Goal: Find specific page/section: Find specific page/section

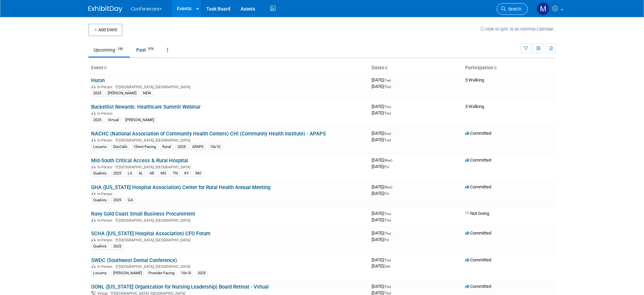
click at [517, 11] on span "Search" at bounding box center [514, 8] width 16 height 5
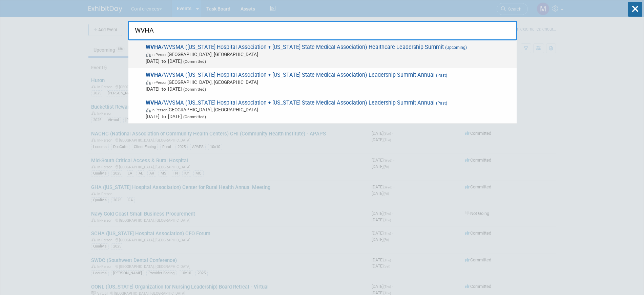
type input "WVHA"
click at [367, 51] on span "WVHA /WVSMA (West Virginia Hospital Association + West Virginia State Medical A…" at bounding box center [329, 54] width 370 height 21
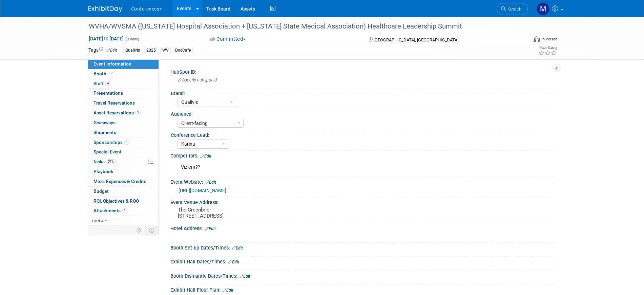
select select "Qualivis"
select select "Client-facing"
select select "Karina"
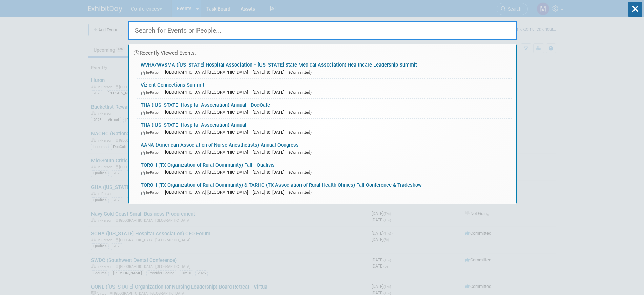
type input "y"
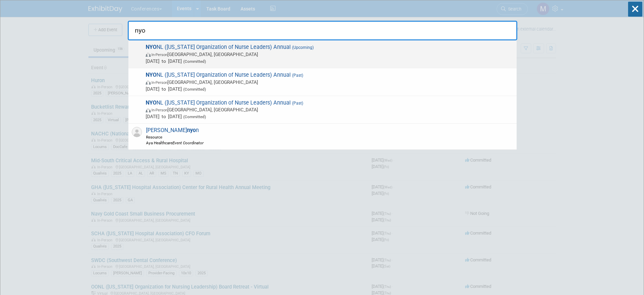
type input "nyo"
click at [183, 52] on span "In-Person Tarrytown, NY" at bounding box center [330, 54] width 368 height 7
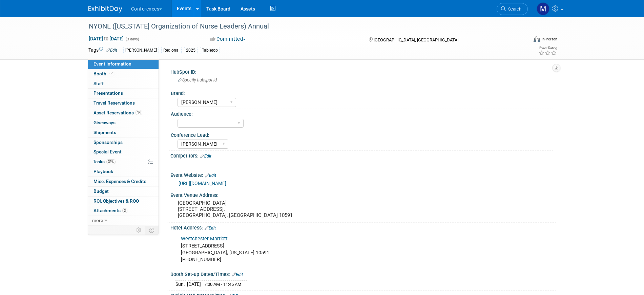
select select "[PERSON_NAME]"
drag, startPoint x: 5, startPoint y: 54, endPoint x: 1, endPoint y: 54, distance: 4.1
click at [5, 54] on div "NYONL (New York Organization of Nurse Leaders) Annual Sep 7, 2025 to Sep 9, 202…" at bounding box center [322, 38] width 644 height 43
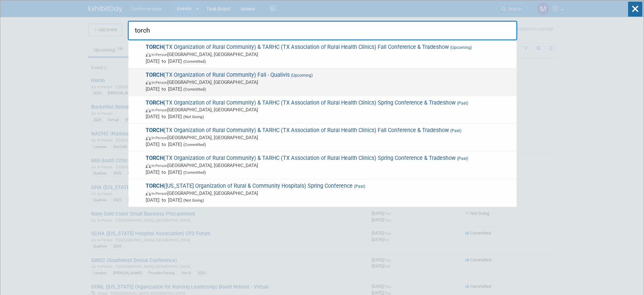
type input "torch"
click at [291, 70] on div "TORCH (TX Organization of Rural Community) Fall - Qualivis (Upcoming) In-Person…" at bounding box center [322, 82] width 388 height 28
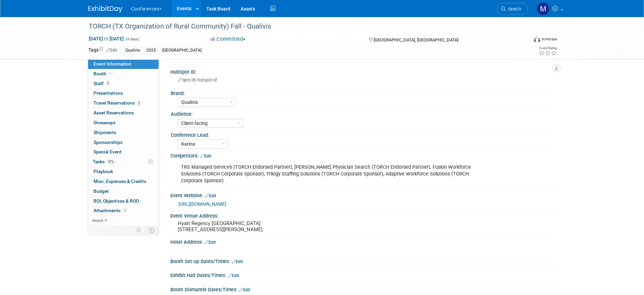
select select "Qualivis"
select select "Client-facing"
select select "Karina"
click at [128, 84] on link "2 Staff 2" at bounding box center [123, 83] width 71 height 9
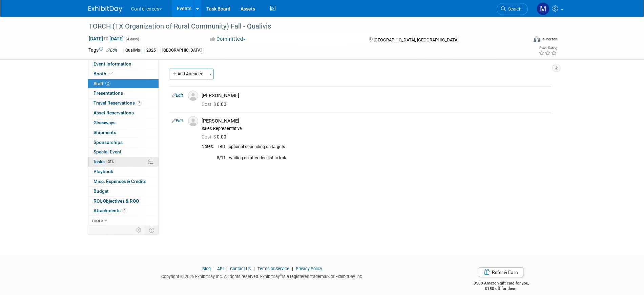
click at [107, 159] on span "31%" at bounding box center [110, 161] width 9 height 5
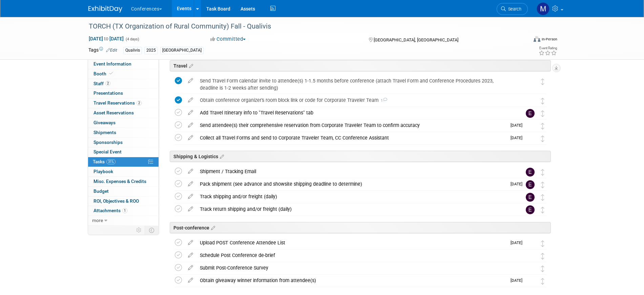
scroll to position [182, 0]
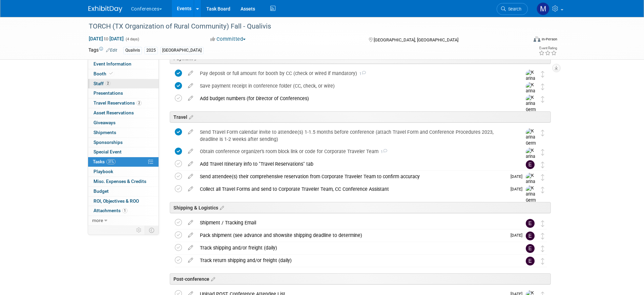
click at [103, 84] on span "Staff 2" at bounding box center [102, 83] width 17 height 5
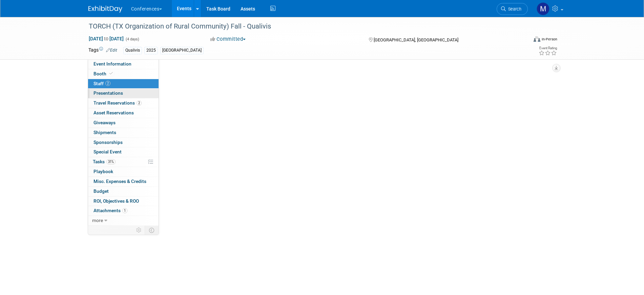
scroll to position [0, 0]
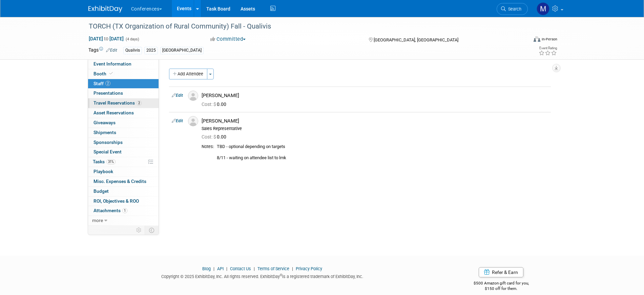
click at [135, 101] on span "Travel Reservations 2" at bounding box center [118, 102] width 48 height 5
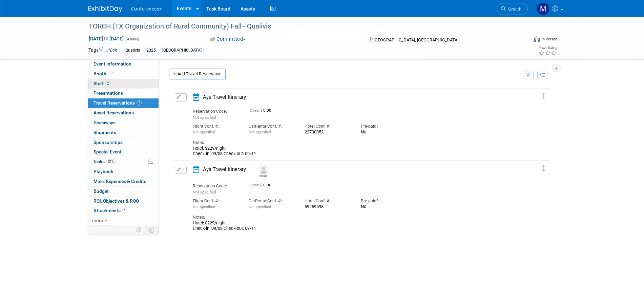
click at [132, 79] on link "2 Staff 2" at bounding box center [123, 83] width 71 height 9
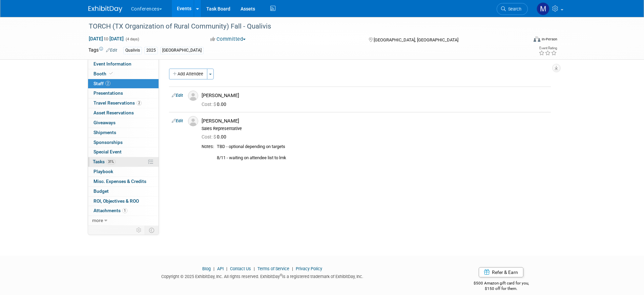
click at [105, 162] on span "Tasks 31%" at bounding box center [104, 161] width 23 height 5
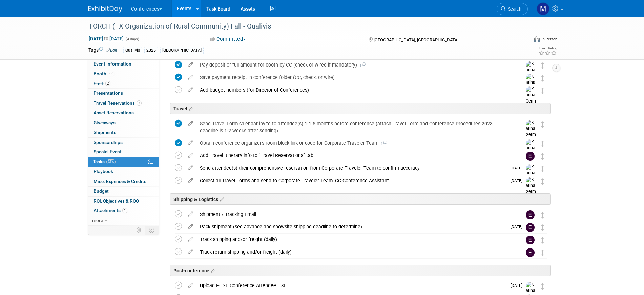
scroll to position [169, 0]
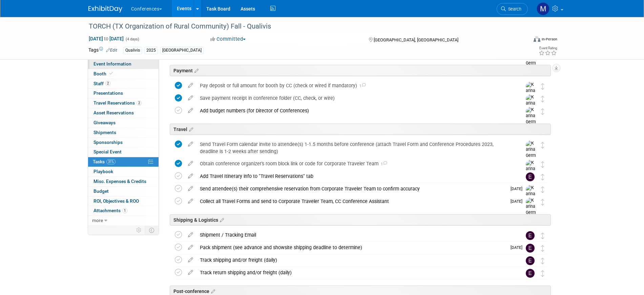
click at [117, 67] on link "Event Information" at bounding box center [123, 63] width 71 height 9
select select "Qualivis"
select select "Client-facing"
select select "Karina"
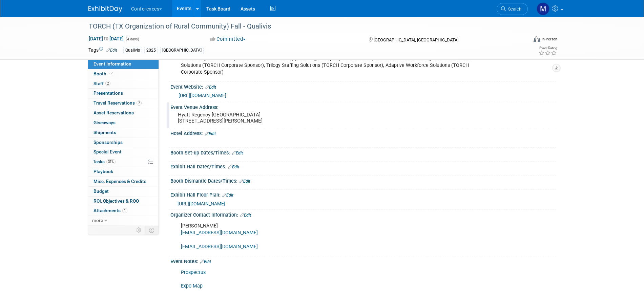
scroll to position [127, 0]
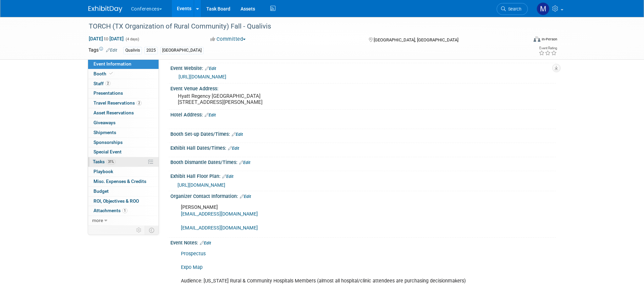
click at [115, 163] on span "31%" at bounding box center [110, 161] width 9 height 5
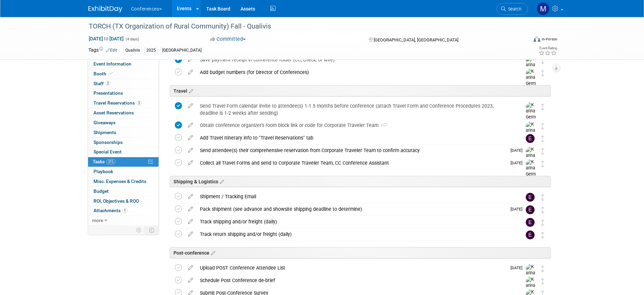
scroll to position [212, 0]
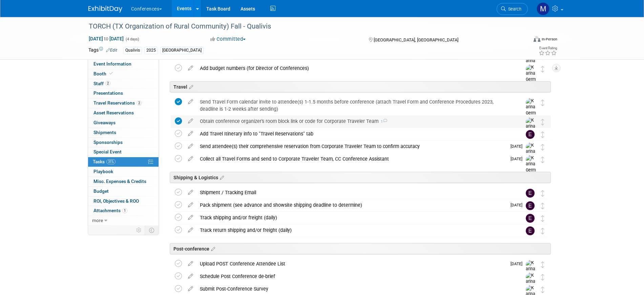
click at [267, 126] on div "Obtain conference organizer's room block link or code for Corporate Traveler Te…" at bounding box center [355, 121] width 316 height 12
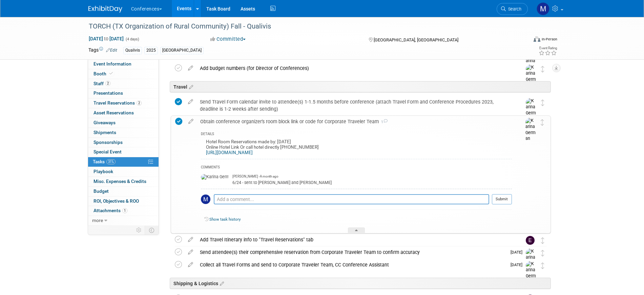
click at [269, 123] on div "Obtain conference organizer's room block link or code for Corporate Traveler Te…" at bounding box center [354, 122] width 315 height 12
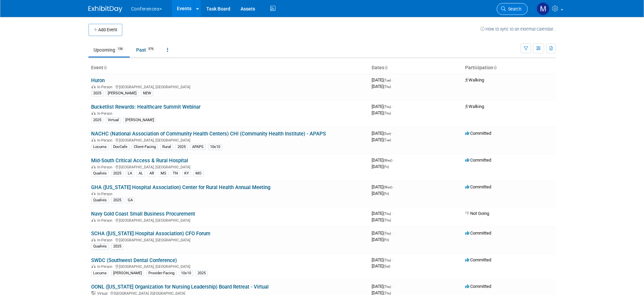
click at [512, 11] on span "Search" at bounding box center [514, 8] width 16 height 5
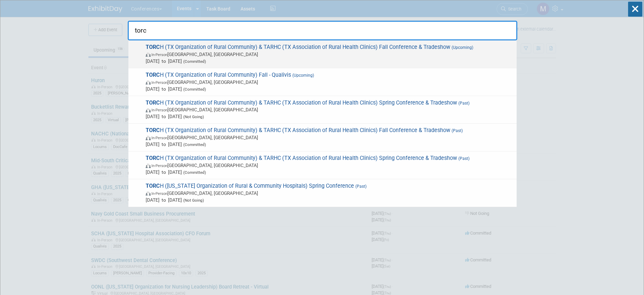
type input "torc"
click at [215, 53] on span "In-Person Austin, TX" at bounding box center [330, 54] width 368 height 7
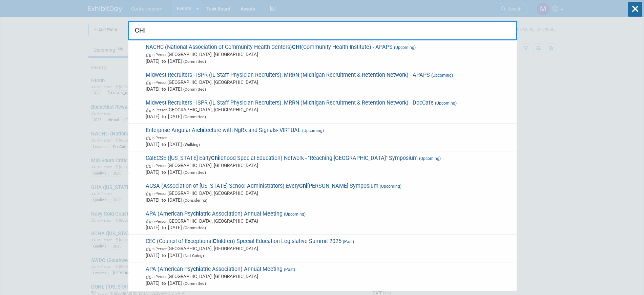
type input "CHI"
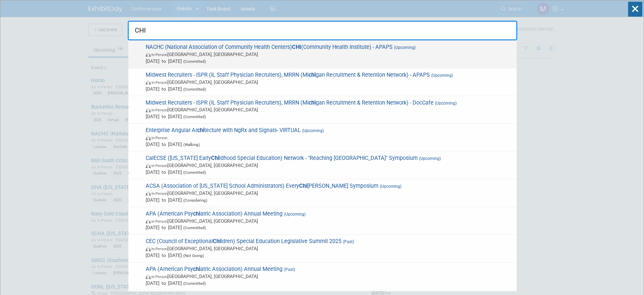
click at [412, 54] on span "In-Person Chicago, IL" at bounding box center [330, 54] width 368 height 7
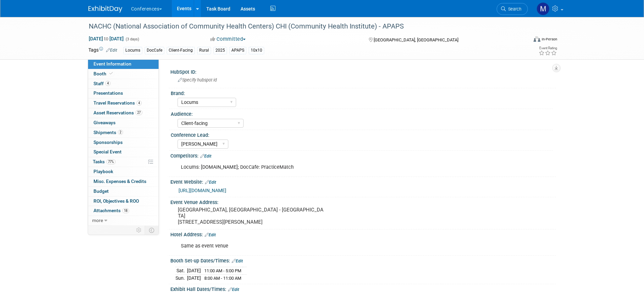
select select "Locums"
select select "Client-facing"
select select "[PERSON_NAME]"
click at [102, 161] on span "Tasks 77%" at bounding box center [104, 161] width 23 height 5
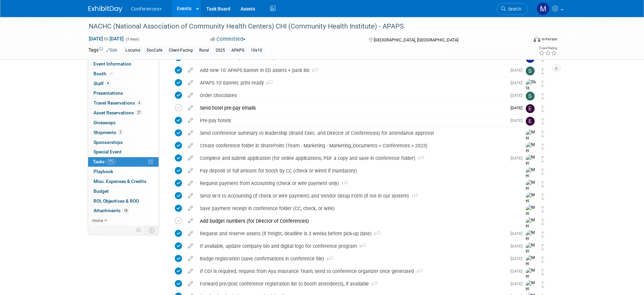
scroll to position [212, 0]
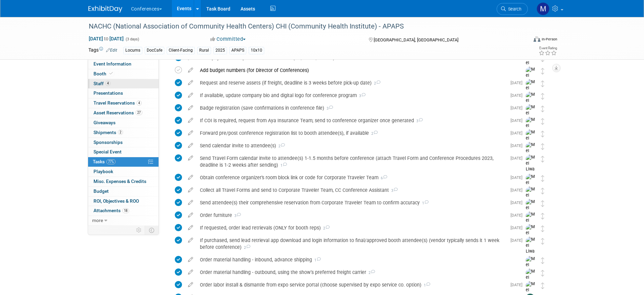
click at [134, 81] on link "4 Staff 4" at bounding box center [123, 83] width 71 height 9
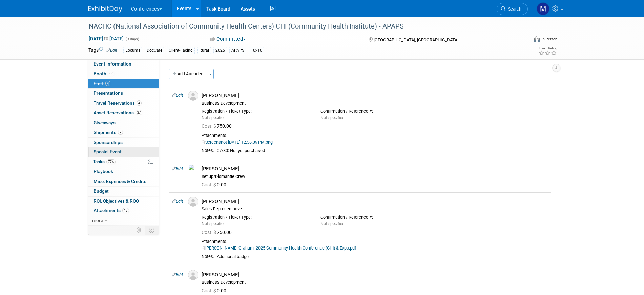
drag, startPoint x: 109, startPoint y: 158, endPoint x: 122, endPoint y: 156, distance: 13.0
click at [109, 158] on link "77% Tasks 77%" at bounding box center [123, 161] width 71 height 9
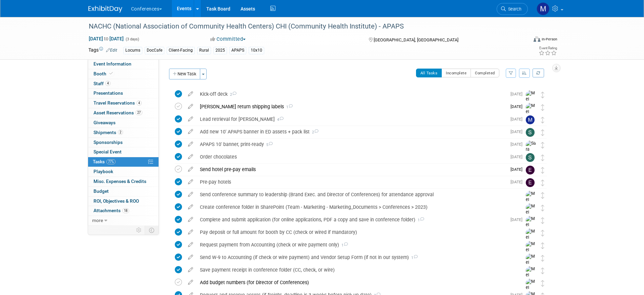
drag, startPoint x: 24, startPoint y: 126, endPoint x: 153, endPoint y: 58, distance: 145.9
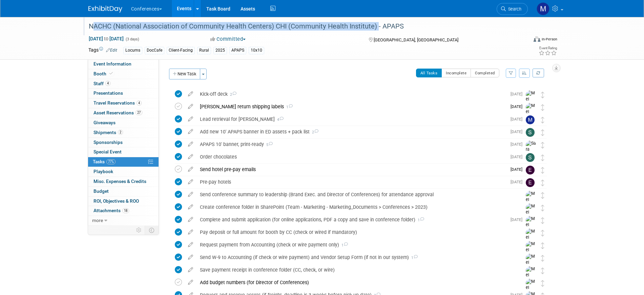
drag, startPoint x: 375, startPoint y: 26, endPoint x: 90, endPoint y: 25, distance: 284.8
click at [90, 25] on div "NACHC (National Association of Community Health Centers) CHI (Community Health …" at bounding box center [302, 26] width 432 height 12
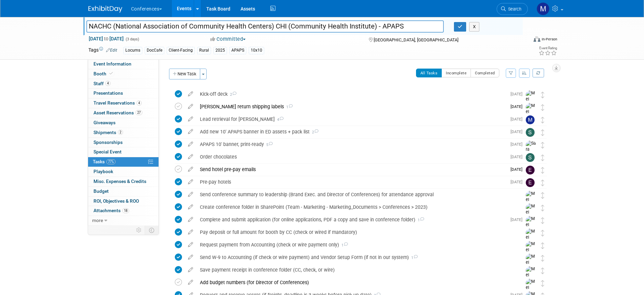
drag, startPoint x: 90, startPoint y: 25, endPoint x: 376, endPoint y: 25, distance: 285.4
click at [376, 25] on input "NACHC (National Association of Community Health Centers) CHI (Community Health …" at bounding box center [265, 26] width 358 height 12
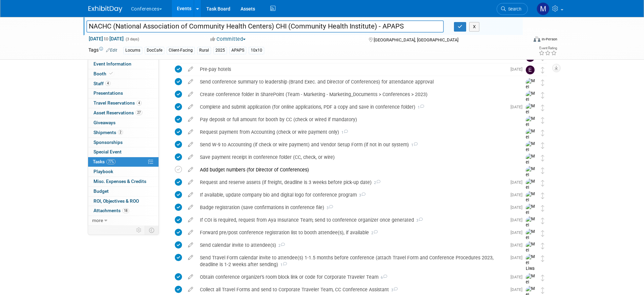
scroll to position [127, 0]
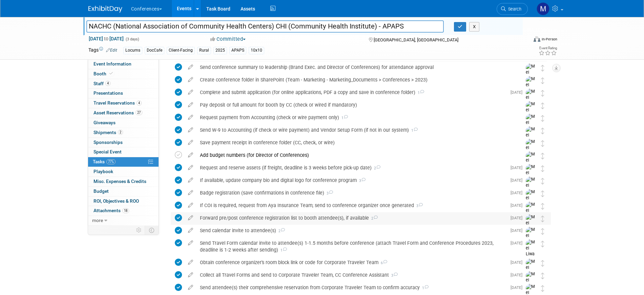
click at [270, 218] on div "Forward pre/post conference registration list to booth attendee(s), if availabl…" at bounding box center [352, 218] width 310 height 12
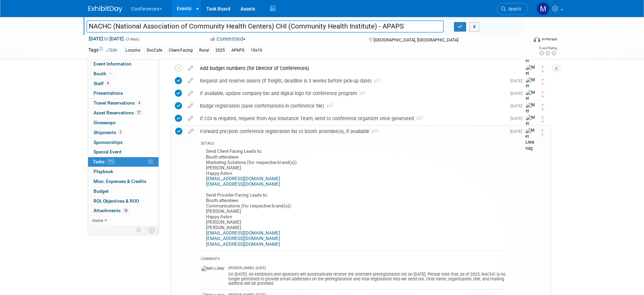
scroll to position [254, 0]
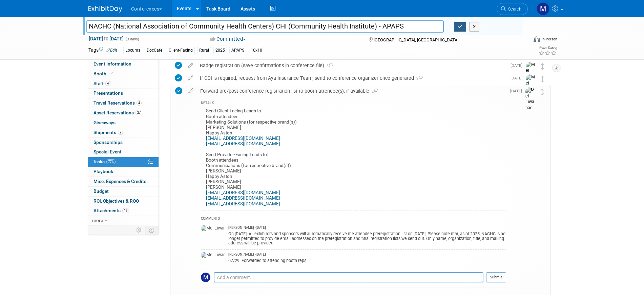
click at [459, 29] on button "button" at bounding box center [460, 26] width 12 height 9
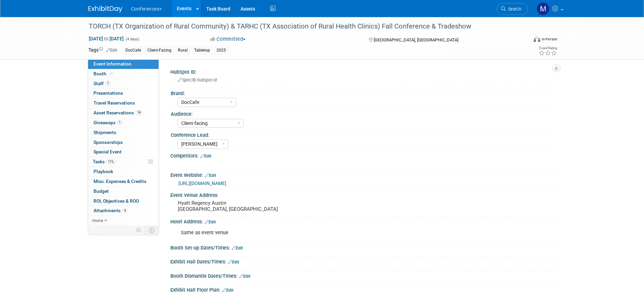
select select "DocCafe"
select select "Client-facing"
select select "[PERSON_NAME]"
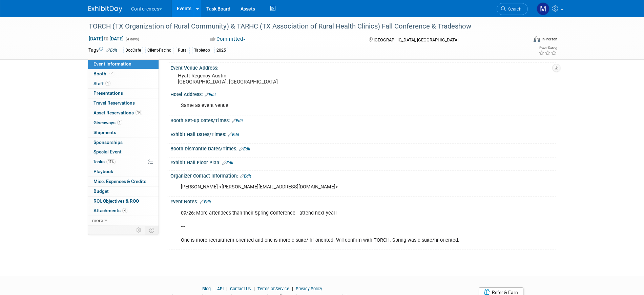
click at [209, 201] on link "Edit" at bounding box center [205, 201] width 11 height 5
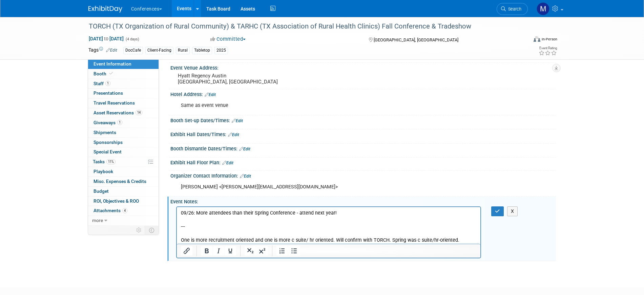
scroll to position [0, 0]
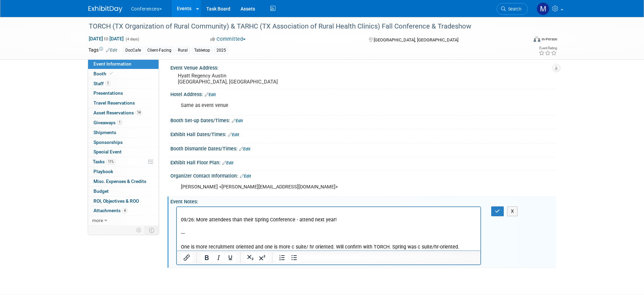
click at [190, 213] on p "09/26: More attendees than their Spring Conference - attend next year! --- One …" at bounding box center [329, 229] width 296 height 41
click at [208, 213] on p "09/26: More attendees than their Spring Conference - attend next year! --- One …" at bounding box center [329, 229] width 296 height 41
drag, startPoint x: 334, startPoint y: 213, endPoint x: 302, endPoint y: 216, distance: 31.7
click at [301, 217] on p "Emailed [PERSON_NAME] two times asking for information. Havent recieved anyhtin…" at bounding box center [329, 229] width 296 height 41
drag, startPoint x: 333, startPoint y: 212, endPoint x: 344, endPoint y: 211, distance: 11.2
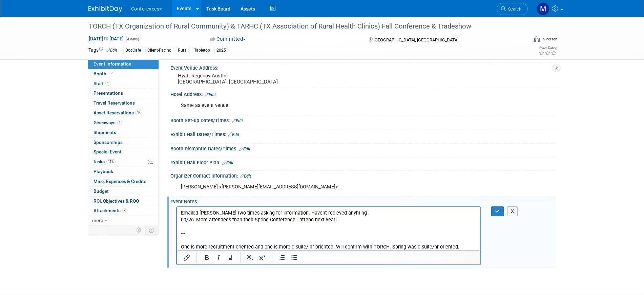
click at [331, 221] on p "Emailed [PERSON_NAME] two times asking for information. Havent recieved anyhtin…" at bounding box center [329, 229] width 296 height 41
click at [345, 211] on p "Emailed Carrie two times asking for information. Havent recieved anyhting . 09/…" at bounding box center [329, 229] width 296 height 41
click at [299, 214] on p "Emailed Carrie two times asking for information. Havent recieved anything about…" at bounding box center [329, 229] width 296 height 41
click at [314, 212] on p "Emailed Carrie two times asking for information. Haven't recieved anything abou…" at bounding box center [329, 229] width 296 height 41
click at [385, 213] on p "Emailed Carrie two times asking for information. Haven't received anything abou…" at bounding box center [329, 229] width 296 height 41
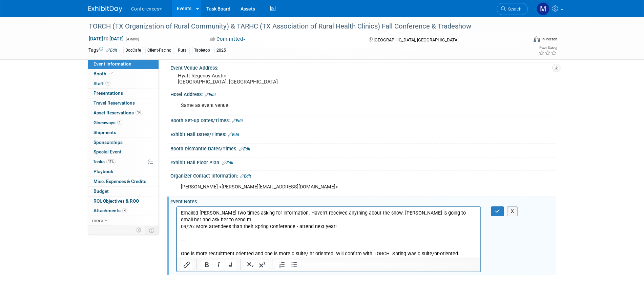
click at [605, 171] on div "TORCH (TX Organization of Rural Community) & TARHC (TX Association of Rural Hea…" at bounding box center [322, 89] width 644 height 398
drag, startPoint x: 379, startPoint y: 211, endPoint x: 379, endPoint y: 217, distance: 6.4
click at [379, 217] on p "Emailed Carrie two times asking for information. Haven't received anything abou…" at bounding box center [329, 233] width 296 height 48
click at [390, 214] on p "Emailed Carrie two times asking for information. Haven't received anything abou…" at bounding box center [329, 233] width 296 height 48
click at [496, 209] on icon "button" at bounding box center [497, 210] width 5 height 5
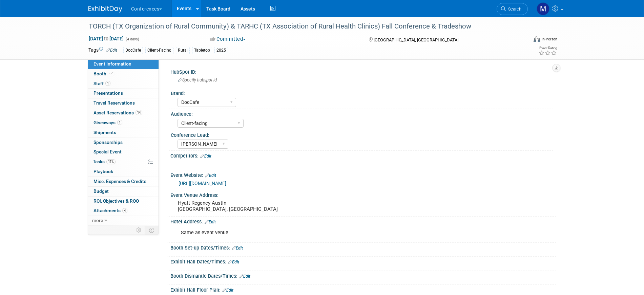
click at [226, 180] on link "https://www.torchnet.org/upcoming-events.html" at bounding box center [203, 182] width 48 height 5
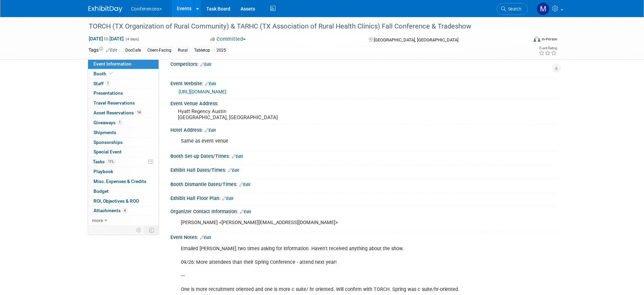
scroll to position [127, 0]
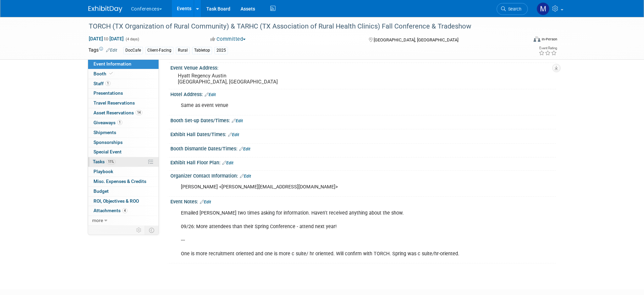
click at [102, 160] on span "Tasks 11%" at bounding box center [104, 161] width 23 height 5
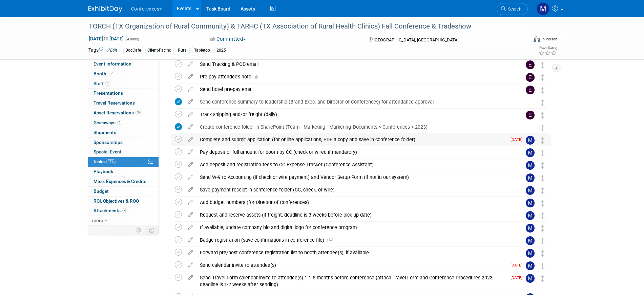
scroll to position [0, 0]
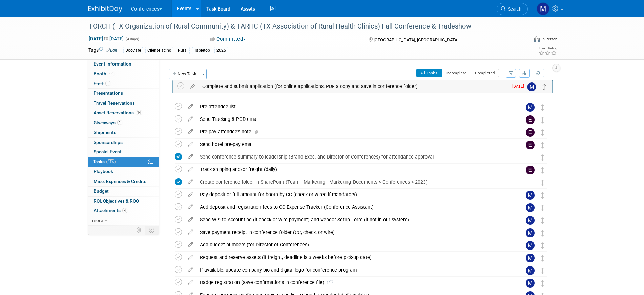
drag, startPoint x: 542, startPoint y: 183, endPoint x: 544, endPoint y: 86, distance: 96.6
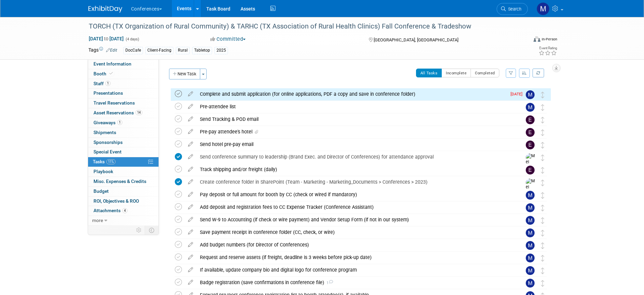
click at [178, 94] on icon at bounding box center [178, 93] width 7 height 7
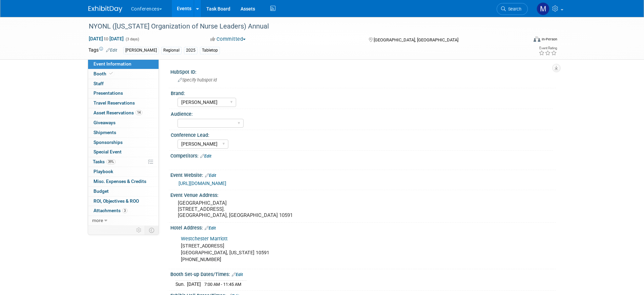
select select "[PERSON_NAME]"
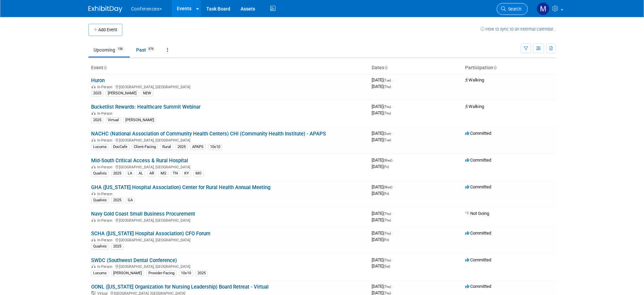
click at [510, 11] on span "Search" at bounding box center [514, 8] width 16 height 5
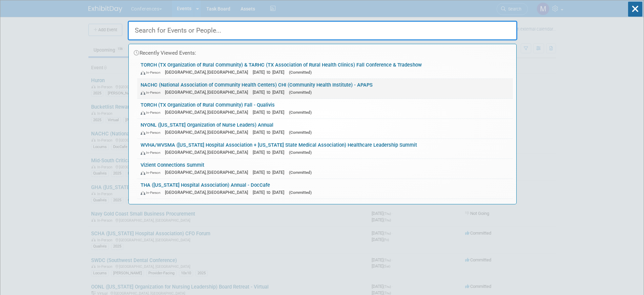
click at [318, 84] on link "NACHC (National Association of Community Health Centers) CHI (Community Health …" at bounding box center [325, 89] width 376 height 20
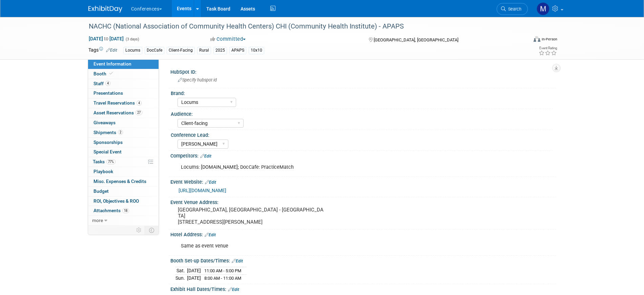
select select "Locums"
select select "Client-facing"
select select "[PERSON_NAME]"
